Goal: Task Accomplishment & Management: Use online tool/utility

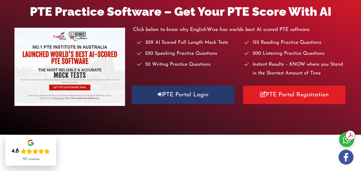
scroll to position [80, 0]
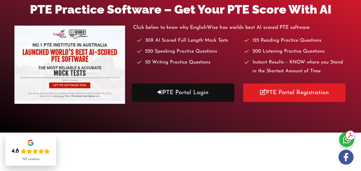
click at [192, 93] on link "PTE Portal Login" at bounding box center [183, 93] width 102 height 18
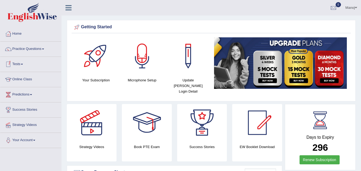
click at [23, 64] on span at bounding box center [22, 64] width 2 height 1
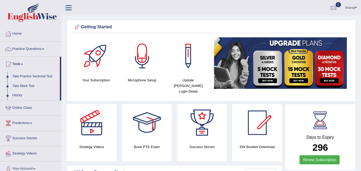
click at [28, 77] on link "Take Practice Sectional Test" at bounding box center [35, 77] width 50 height 10
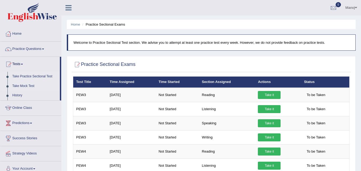
click at [27, 86] on link "Take Mock Test" at bounding box center [35, 87] width 50 height 10
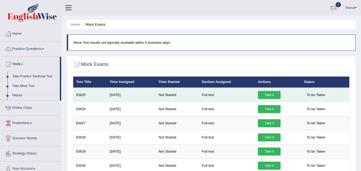
click at [266, 98] on link "Take it" at bounding box center [269, 95] width 23 height 8
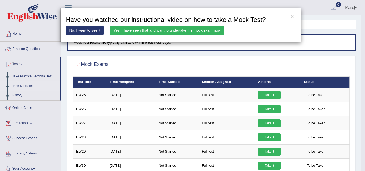
click at [91, 32] on link "No, I want to see it" at bounding box center [85, 30] width 38 height 9
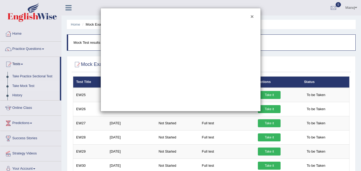
click at [253, 17] on button "×" at bounding box center [252, 17] width 3 height 6
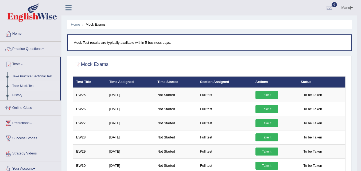
click at [152, 42] on p "Mock Test results are typically available within 5 business days." at bounding box center [210, 42] width 273 height 5
click at [152, 41] on p "Mock Test results are typically available within 5 business days." at bounding box center [210, 42] width 273 height 5
drag, startPoint x: 153, startPoint y: 41, endPoint x: 166, endPoint y: 40, distance: 13.2
click at [153, 41] on p "Mock Test results are typically available within 5 business days." at bounding box center [210, 42] width 273 height 5
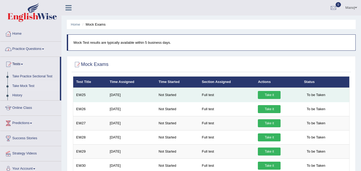
click at [267, 99] on link "Take it" at bounding box center [269, 95] width 23 height 8
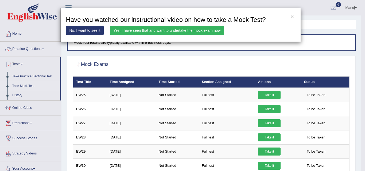
click at [146, 30] on link "Yes, I have seen that and want to undertake the mock exam now" at bounding box center [167, 30] width 114 height 9
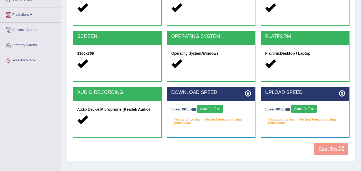
scroll to position [80, 0]
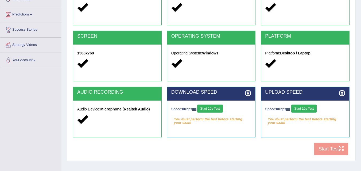
click at [219, 109] on button "Start 10s Test" at bounding box center [209, 109] width 25 height 8
click at [310, 107] on button "Start 10s Test" at bounding box center [304, 109] width 25 height 8
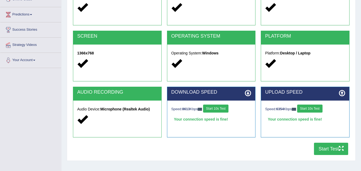
click at [337, 150] on button "Start Test" at bounding box center [331, 149] width 34 height 12
